Goal: Information Seeking & Learning: Learn about a topic

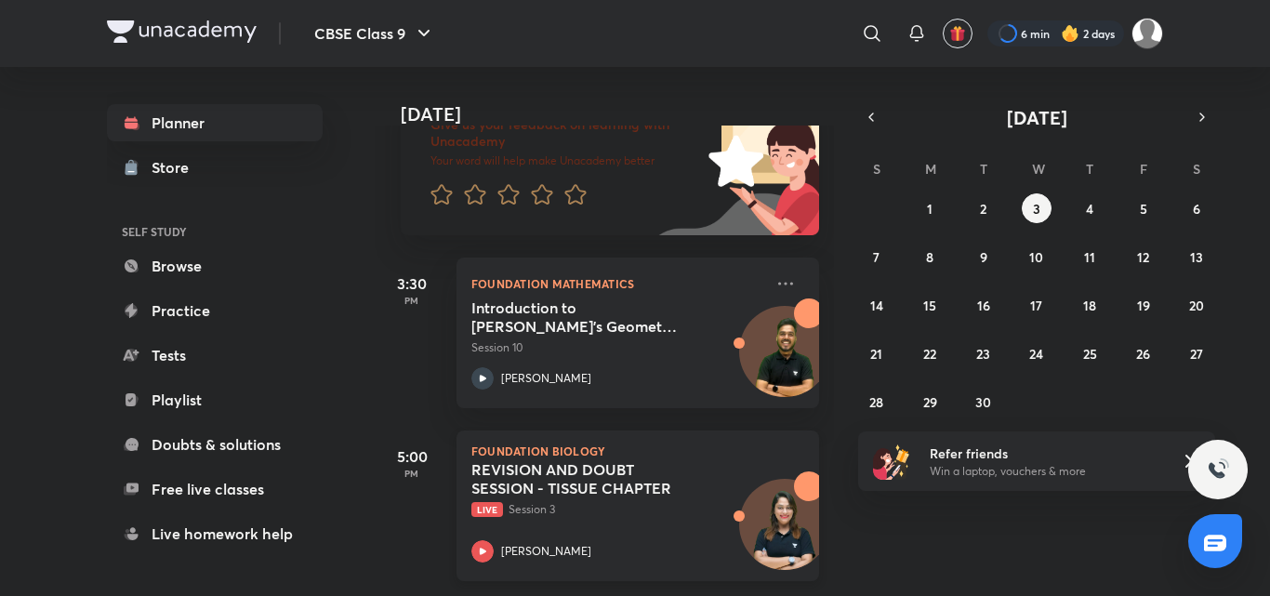
click at [520, 544] on p "[PERSON_NAME]" at bounding box center [546, 551] width 90 height 17
